Goal: Task Accomplishment & Management: Complete application form

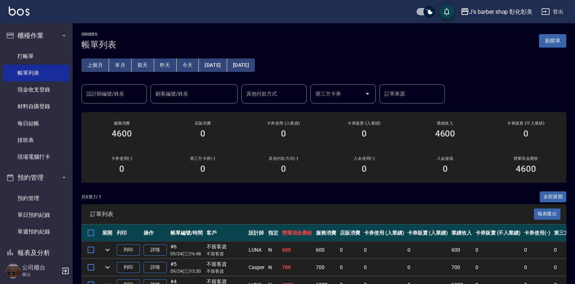
scroll to position [96, 0]
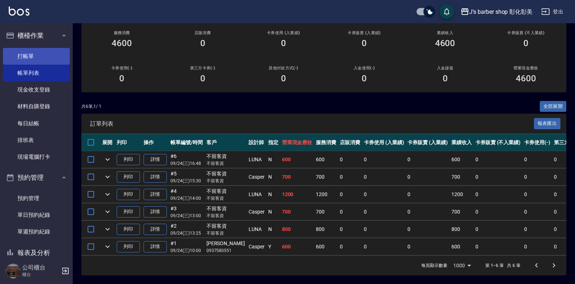
click at [51, 55] on link "打帳單" at bounding box center [36, 56] width 67 height 17
click at [50, 55] on link "打帳單" at bounding box center [36, 56] width 67 height 17
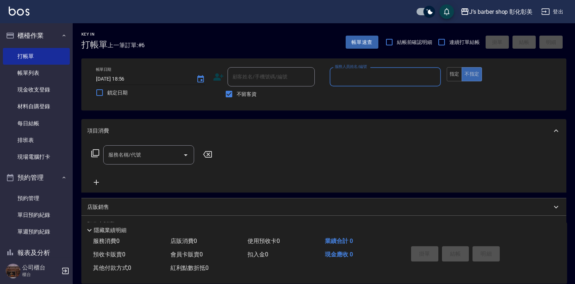
click at [126, 77] on input "[DATE] 18:56" at bounding box center [142, 79] width 93 height 12
type input "[DATE] 01:56"
type input "9"
click at [127, 77] on input "[DATE] 01:56" at bounding box center [142, 79] width 93 height 12
click at [134, 76] on input "[DATE] 19:56" at bounding box center [142, 79] width 93 height 12
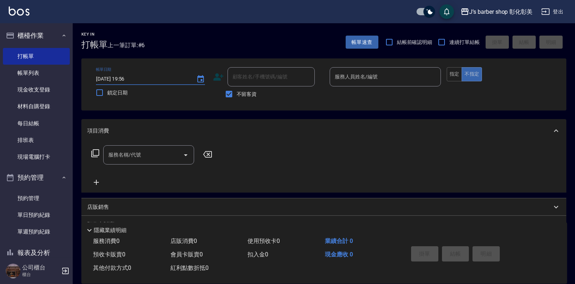
click at [134, 76] on input "[DATE] 19:56" at bounding box center [142, 79] width 93 height 12
type input "[DATE] 19:00"
click at [232, 93] on input "不留客資" at bounding box center [228, 93] width 15 height 15
checkbox input "false"
click at [241, 80] on input "顧客姓名/手機號碼/編號" at bounding box center [266, 77] width 70 height 13
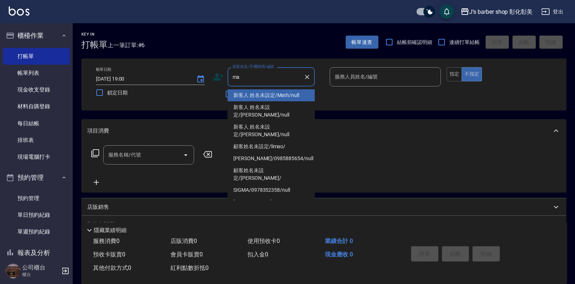
click at [271, 97] on li "新客人 姓名未設定/Math/null" at bounding box center [271, 95] width 87 height 12
type input "新客人 姓名未設定/Math/null"
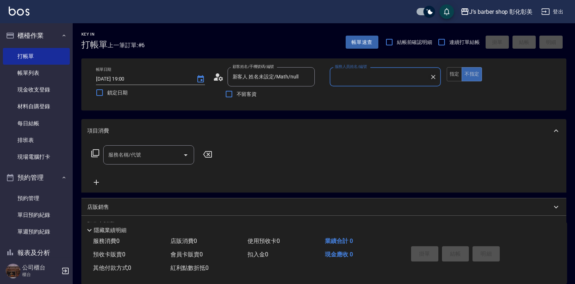
type input "LUNA(無代號)"
click at [137, 158] on input "服務名稱/代號" at bounding box center [142, 155] width 73 height 13
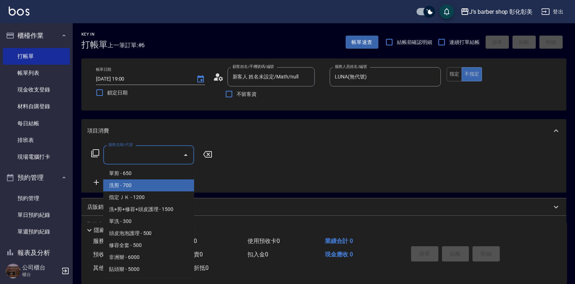
click at [145, 185] on span "洗剪 - 700" at bounding box center [148, 186] width 91 height 12
type input "洗剪(101)"
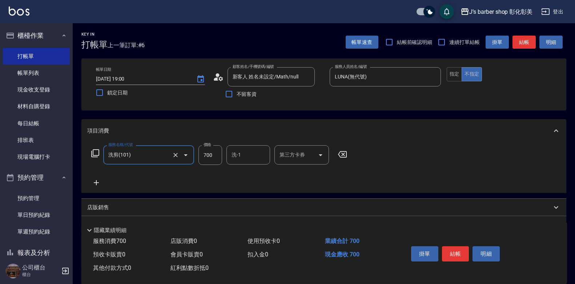
click at [205, 153] on input "700" at bounding box center [210, 155] width 24 height 20
type input "800"
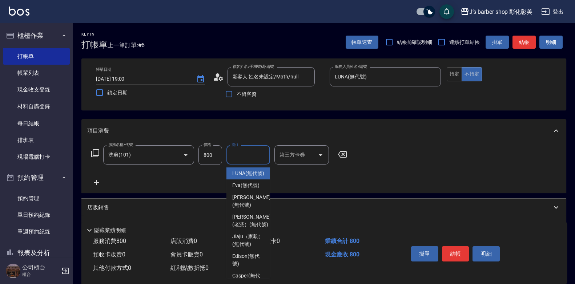
click at [234, 152] on div "洗-1 洗-1" at bounding box center [248, 154] width 44 height 19
click at [240, 176] on span "LUNA (無代號)" at bounding box center [248, 174] width 32 height 8
type input "LUNA(無代號)"
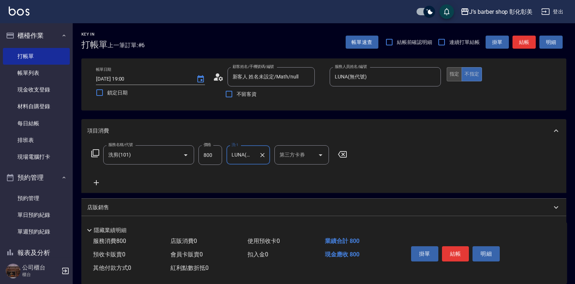
click at [460, 74] on button "指定" at bounding box center [455, 74] width 16 height 14
click at [453, 246] on button "結帳" at bounding box center [455, 253] width 27 height 15
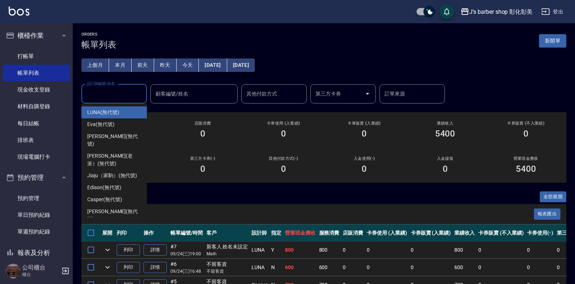
click at [138, 92] on input "設計師編號/姓名" at bounding box center [114, 94] width 59 height 13
click at [128, 111] on div "LUNA (無代號)" at bounding box center [113, 112] width 65 height 12
type input "LUNA(無代號)"
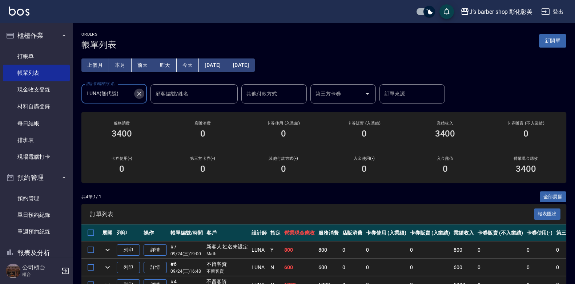
click at [144, 96] on button "Clear" at bounding box center [139, 94] width 10 height 10
click at [144, 96] on div "設計師編號/姓名" at bounding box center [113, 93] width 65 height 19
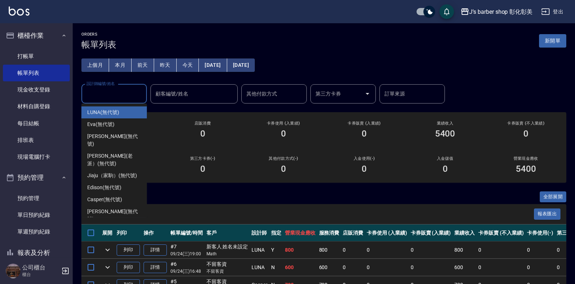
click at [146, 79] on div "上個月 本月 [DATE] [DATE] [DATE] [DATE] [DATE] 設計師編號/姓名 設計師編號/姓名 顧客編號/姓名 顧客編號/姓名 其他付…" at bounding box center [323, 77] width 485 height 54
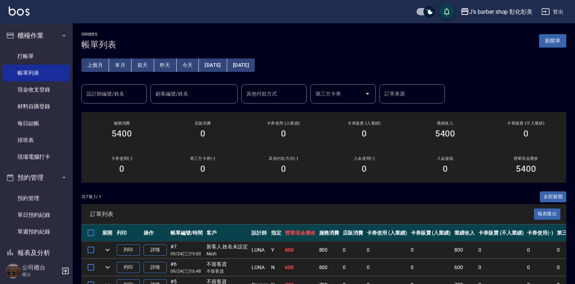
drag, startPoint x: 130, startPoint y: 93, endPoint x: 128, endPoint y: 101, distance: 8.2
click at [130, 93] on input "設計師編號/姓名" at bounding box center [114, 94] width 59 height 13
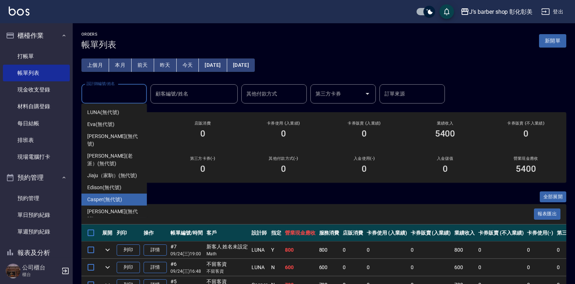
click at [106, 196] on span "Casper (無代號)" at bounding box center [104, 200] width 35 height 8
type input "Casper(無代號)"
